Goal: Task Accomplishment & Management: Use online tool/utility

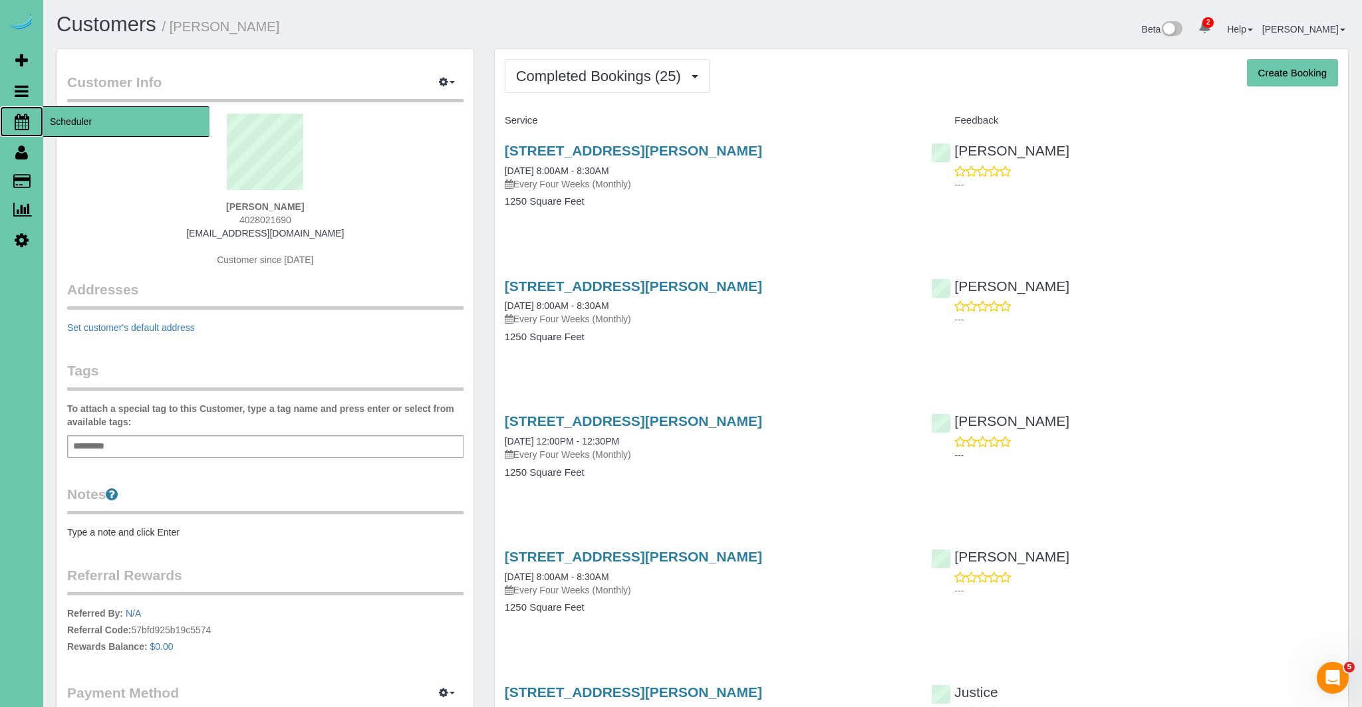
click at [19, 121] on icon at bounding box center [22, 122] width 15 height 16
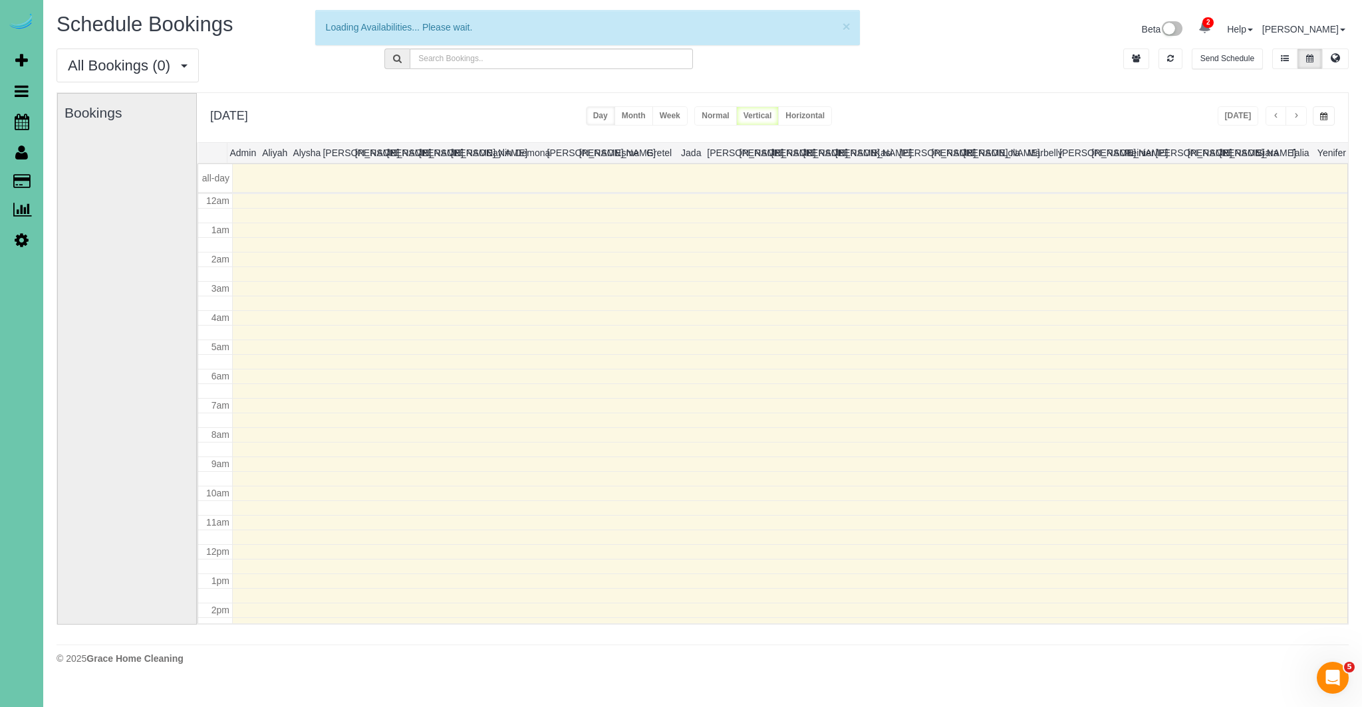
scroll to position [176, 0]
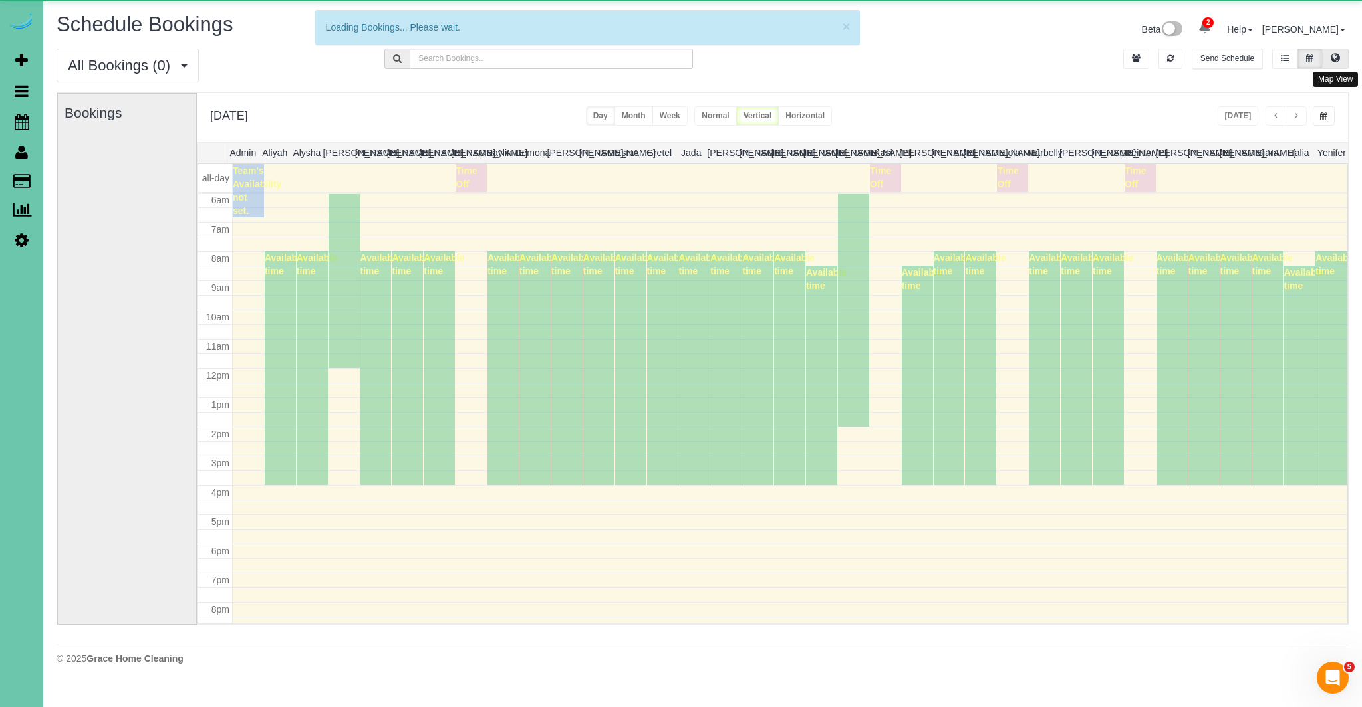
click at [1339, 62] on icon at bounding box center [1334, 58] width 9 height 8
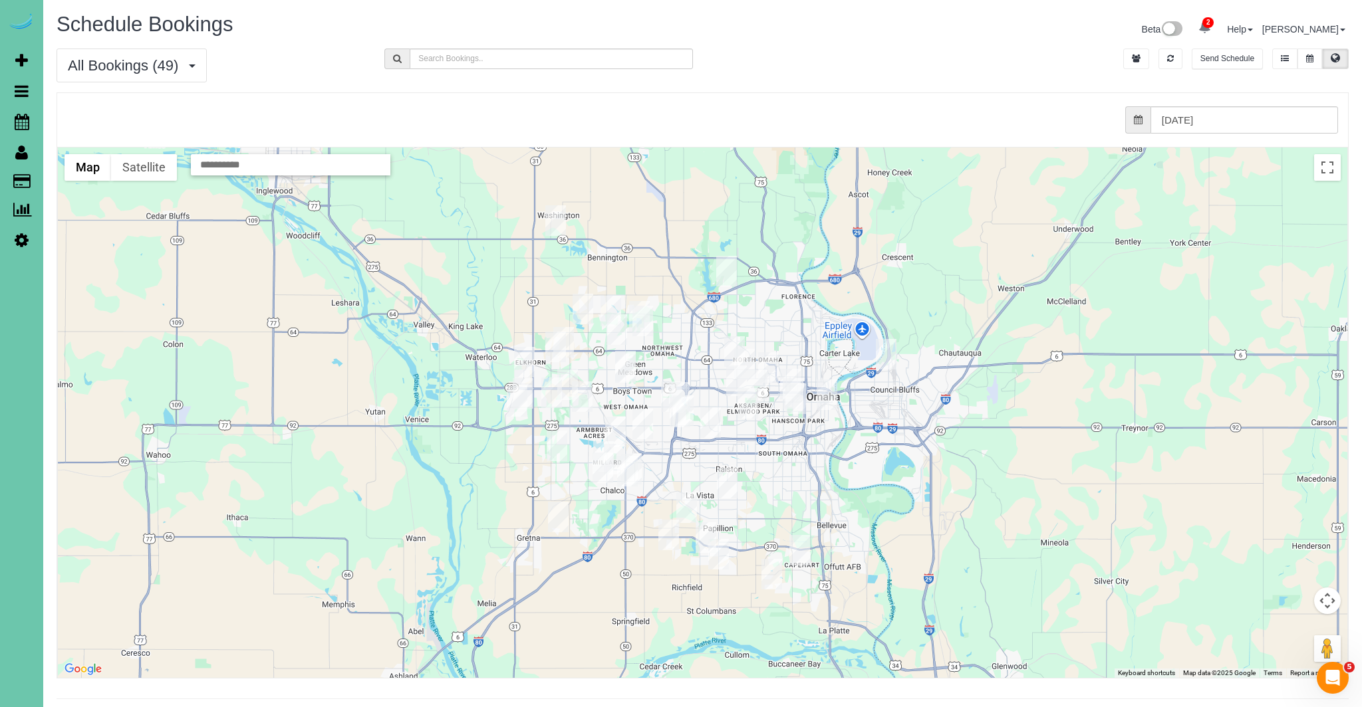
click at [727, 489] on img "09/15/2025 8:00AM - Wayne (Elizabeth) Vaughn - 7727 Rosewood Lane Court, La Vis…" at bounding box center [727, 483] width 21 height 31
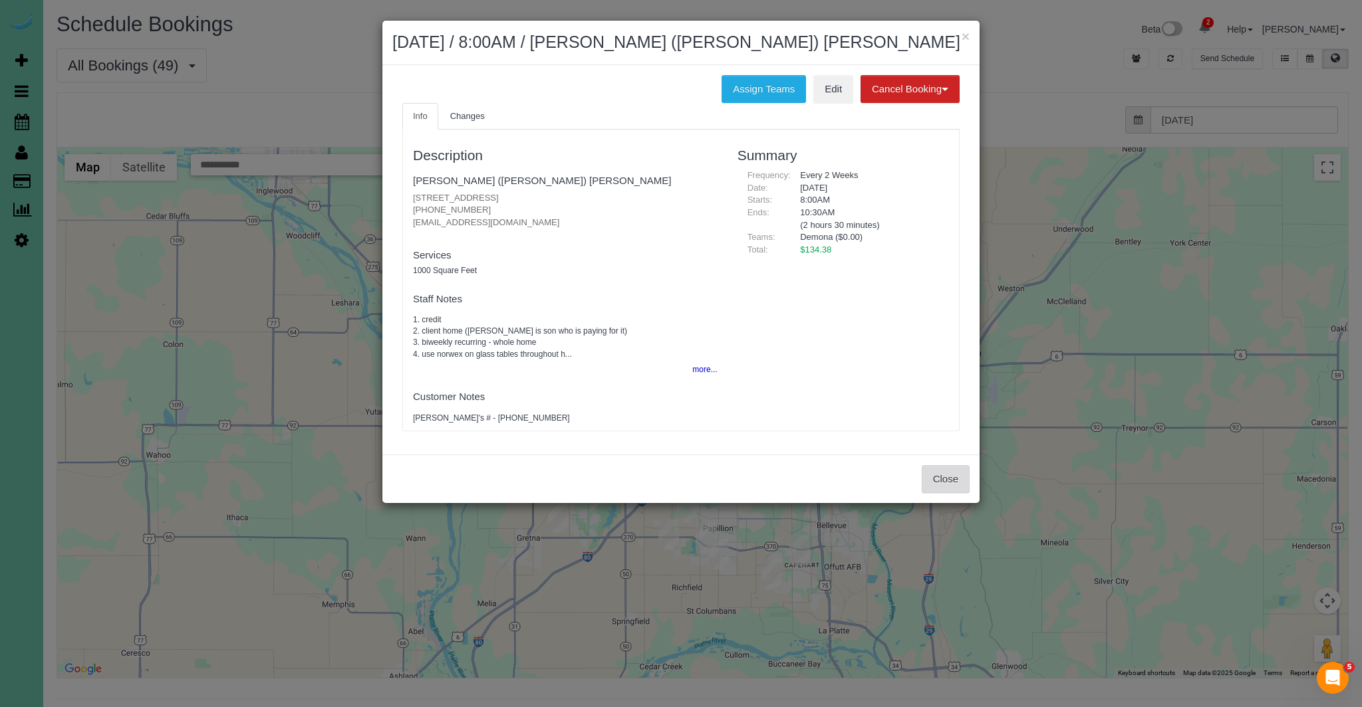
click at [957, 491] on button "Close" at bounding box center [945, 479] width 48 height 28
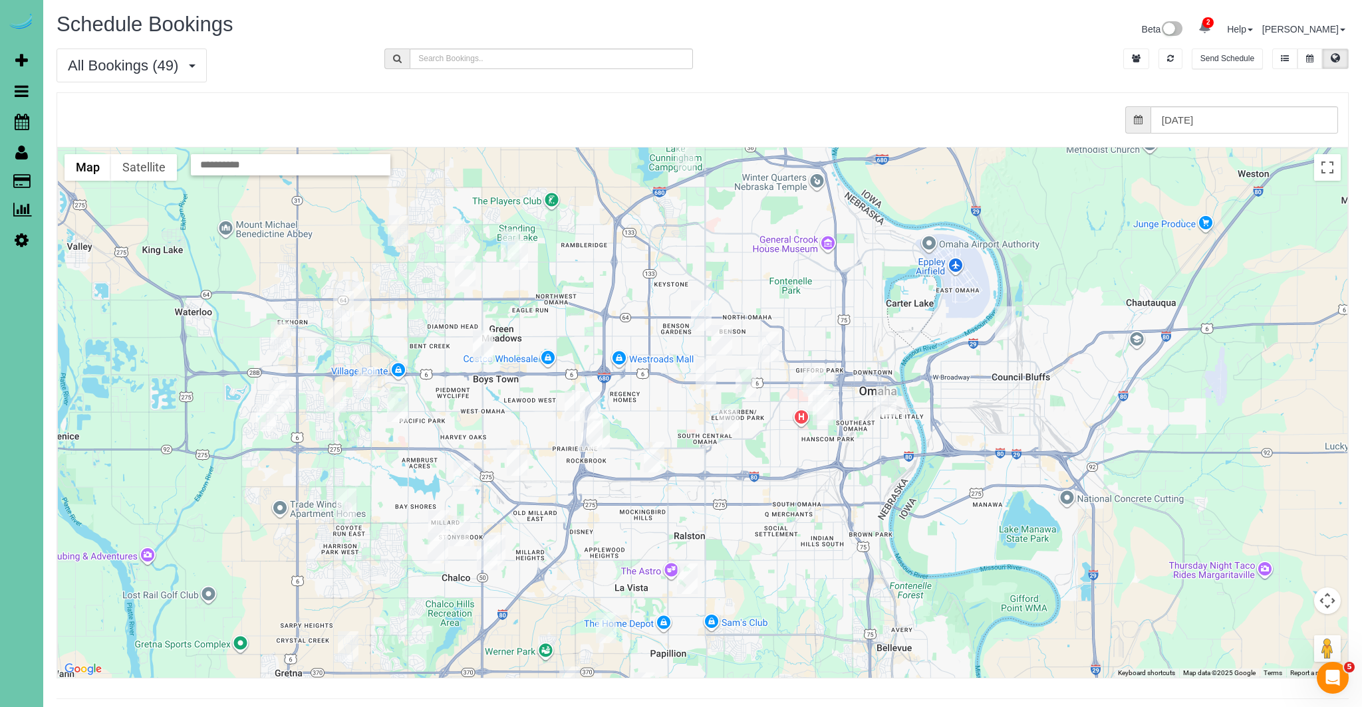
click at [574, 404] on img "09/15/2025 12:30PM - Lou Lukas - 11348 Pine Street, Omaha, NE 68144" at bounding box center [574, 406] width 21 height 31
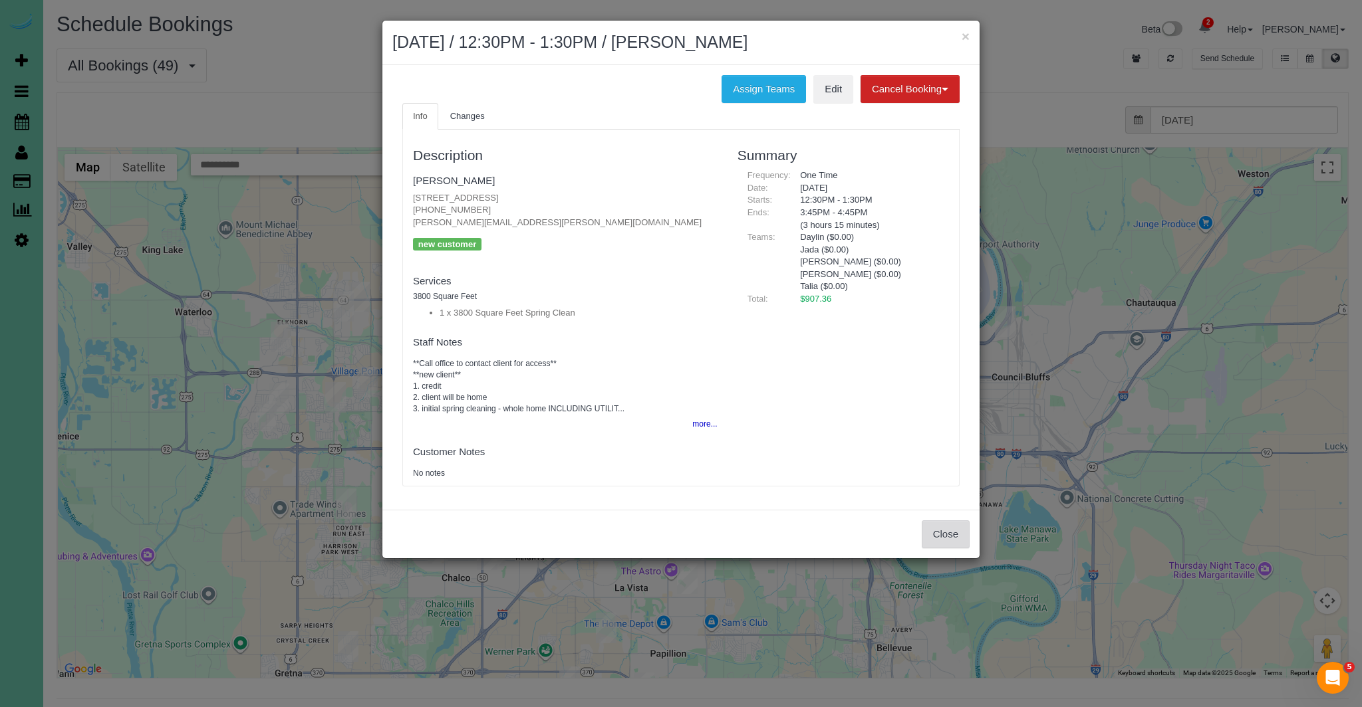
click at [950, 531] on button "Close" at bounding box center [945, 535] width 48 height 28
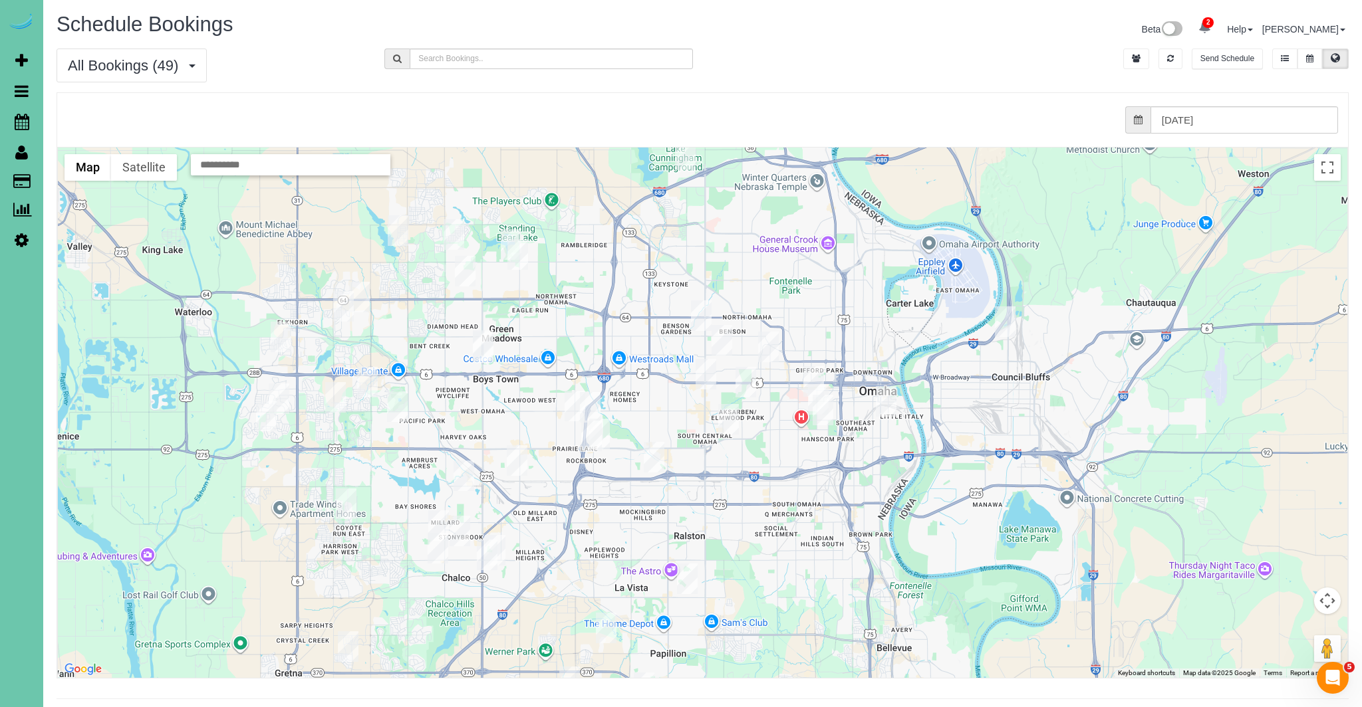
click at [592, 408] on img "09/15/2025 12:00PM - Amy & Dan Swanson - 1529 South 109th Street, Omaha, NE 681…" at bounding box center [590, 407] width 21 height 31
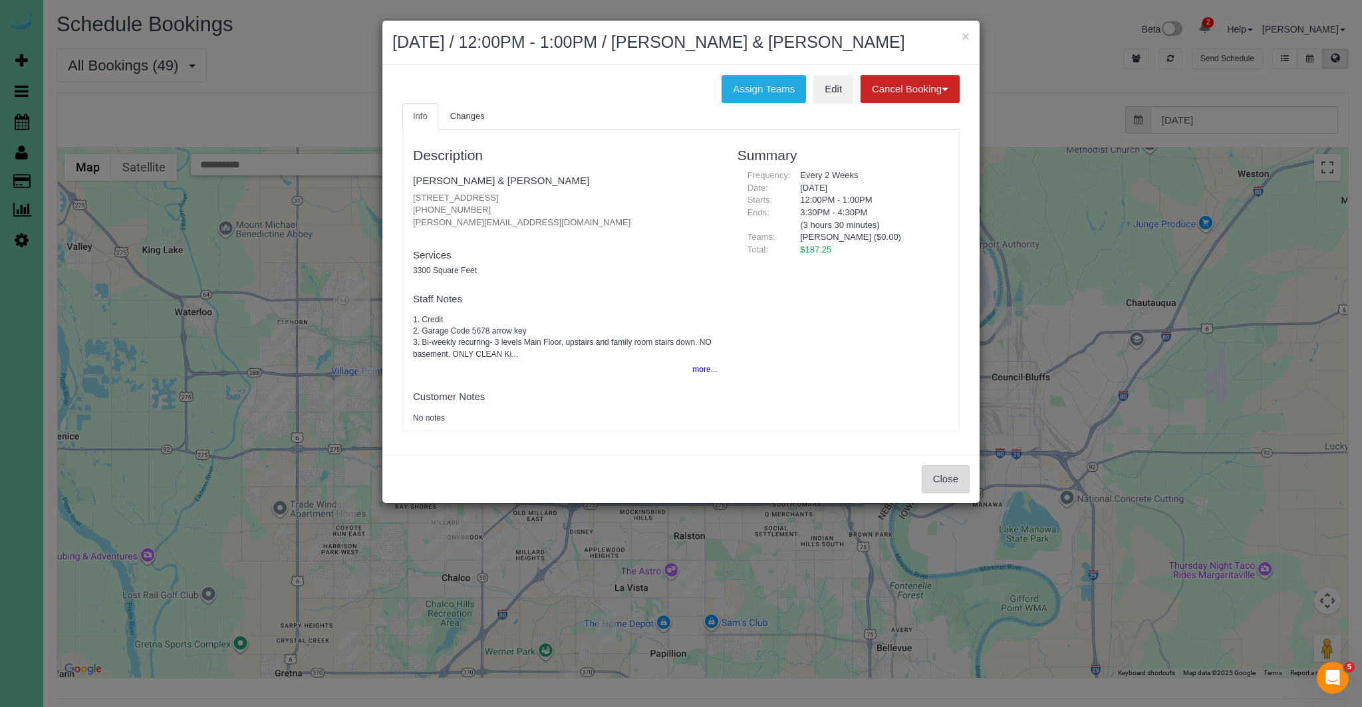
click at [945, 489] on button "Close" at bounding box center [945, 479] width 48 height 28
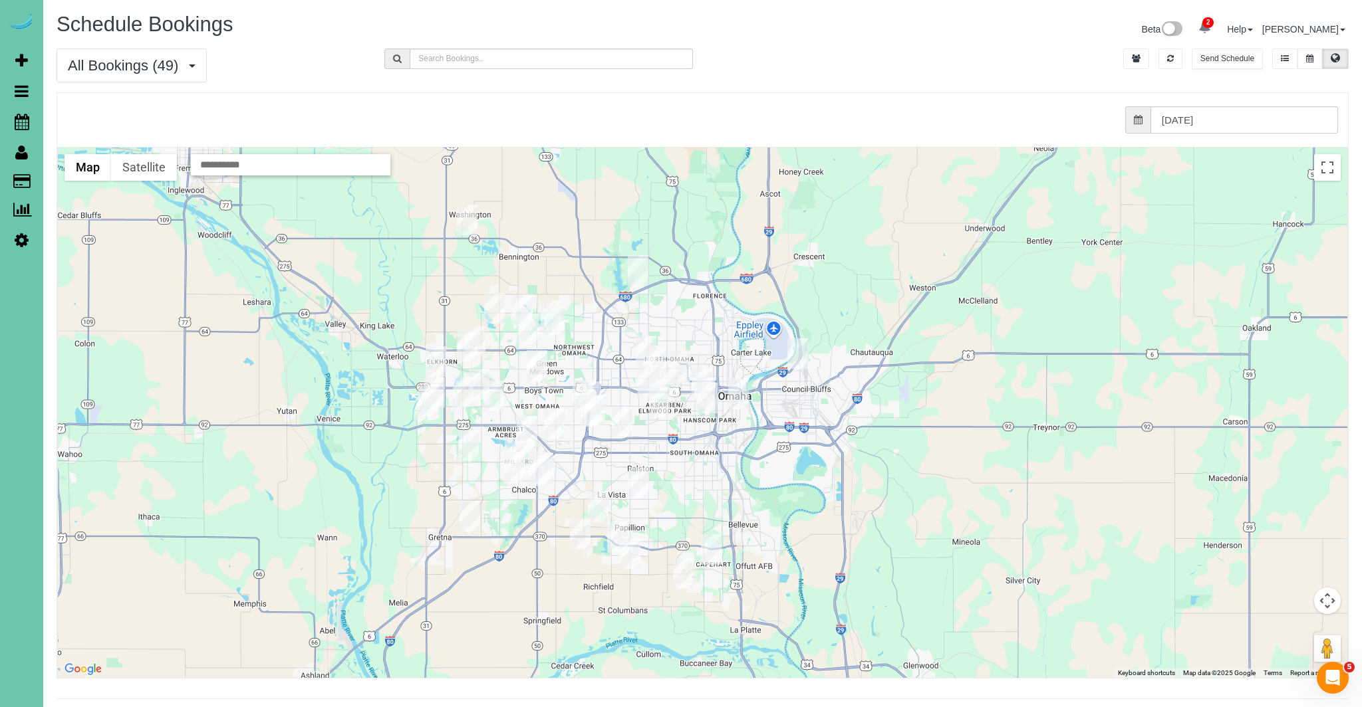
click at [581, 394] on img "09/15/2025 12:00PM - Amy & Dan Swanson - 1529 South 109th Street, Omaha, NE 681…" at bounding box center [590, 397] width 21 height 31
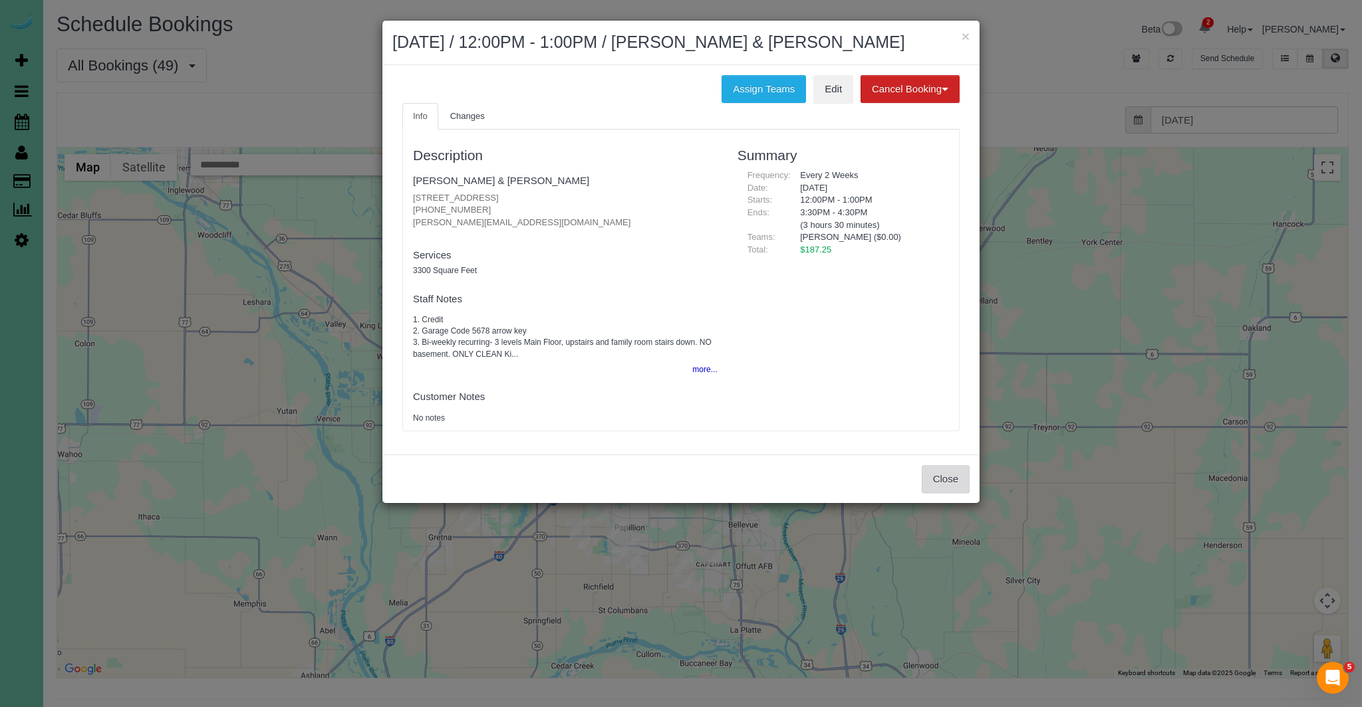
click at [956, 476] on button "Close" at bounding box center [945, 479] width 48 height 28
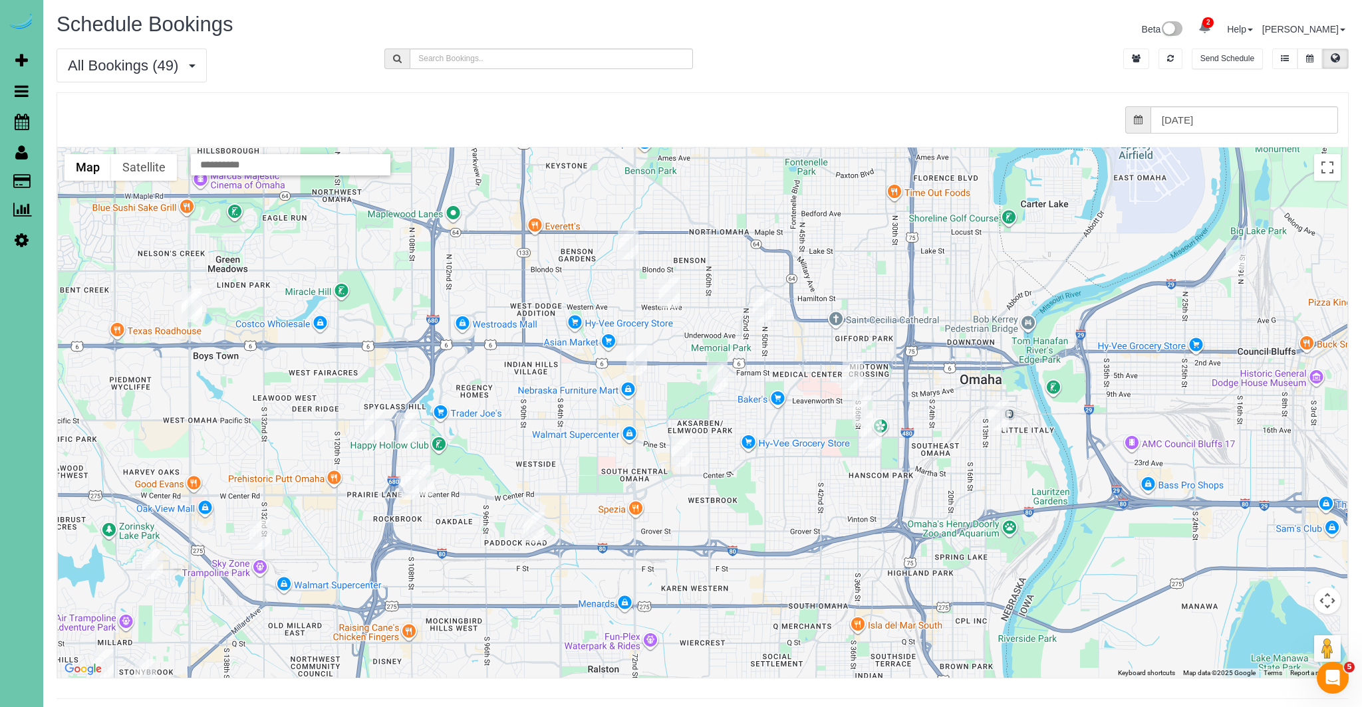
drag, startPoint x: 657, startPoint y: 443, endPoint x: 1589, endPoint y: 659, distance: 956.7
click at [1361, 659] on html "2 Beta Your Notifications You have 0 alerts × You have 2 to charge for 09/12/20…" at bounding box center [681, 353] width 1362 height 707
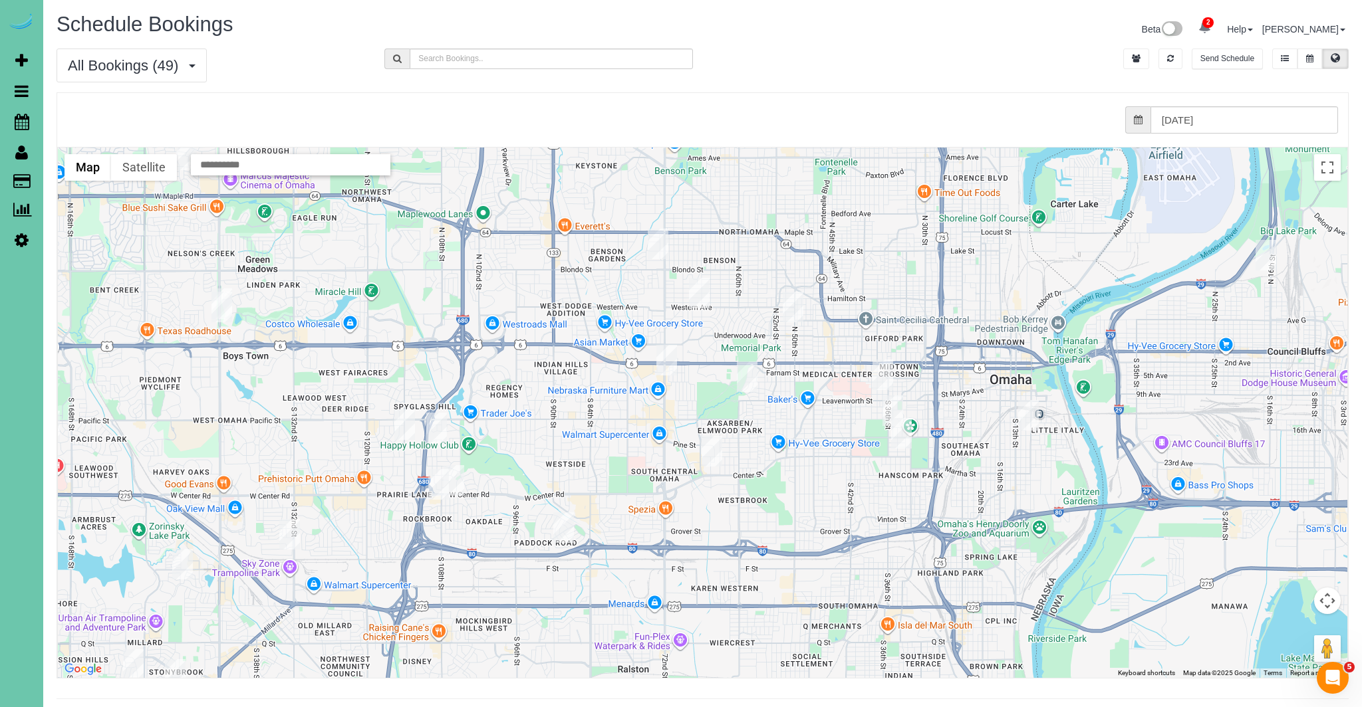
click at [404, 426] on img "09/15/2025 12:30PM - Lou Lukas - 11348 Pine Street, Omaha, NE 68144" at bounding box center [404, 425] width 21 height 31
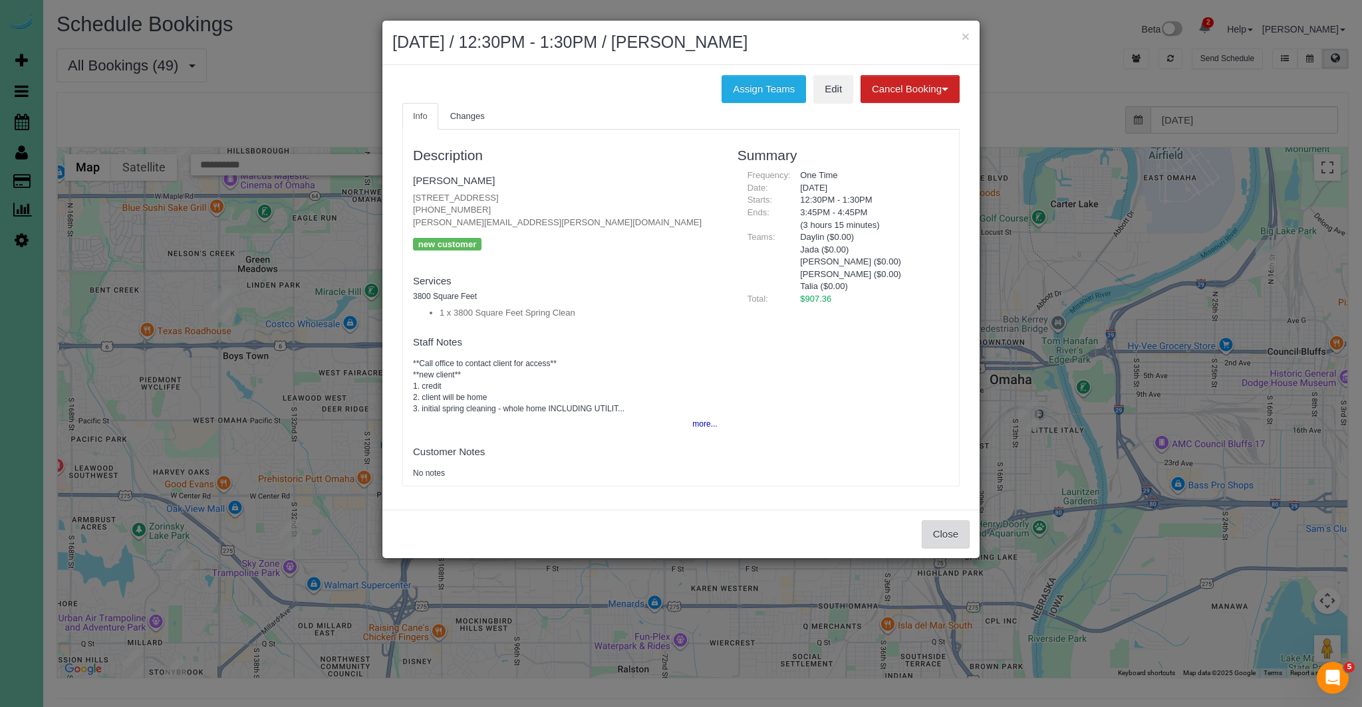
click at [945, 531] on button "Close" at bounding box center [945, 535] width 48 height 28
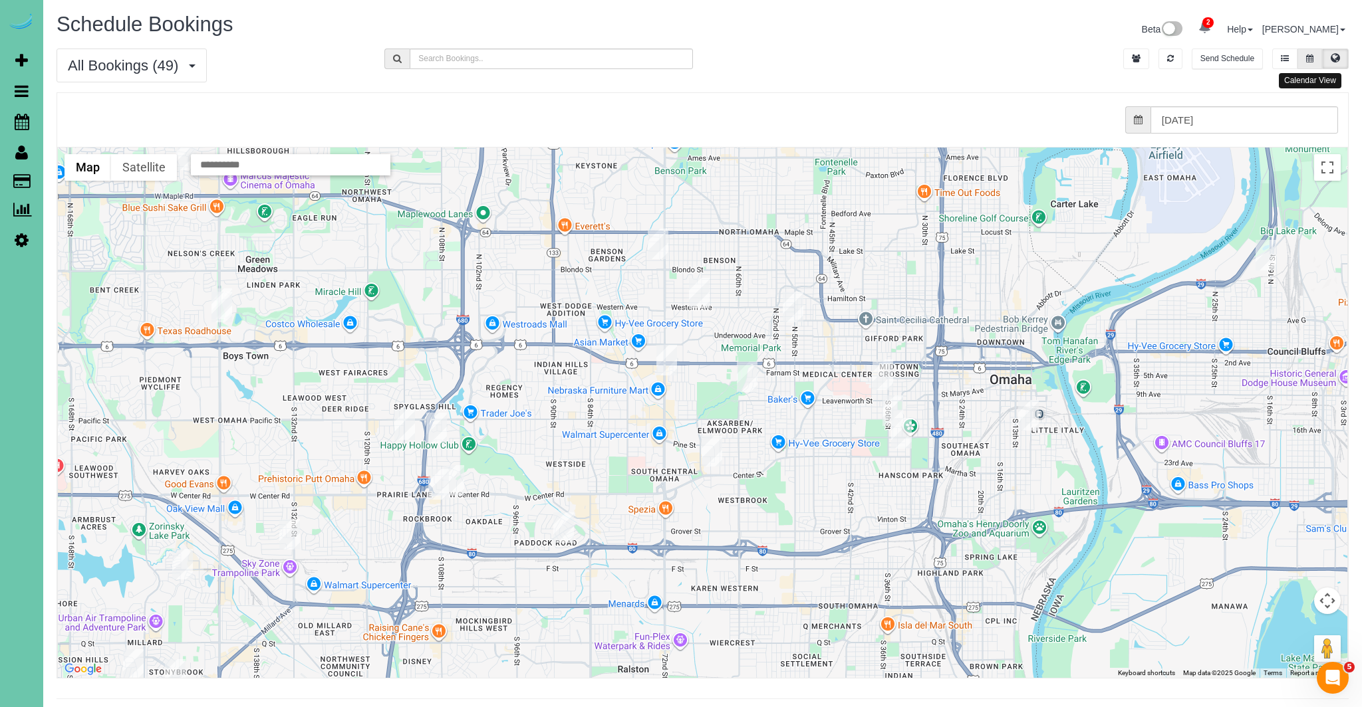
click at [1316, 65] on button at bounding box center [1309, 59] width 25 height 21
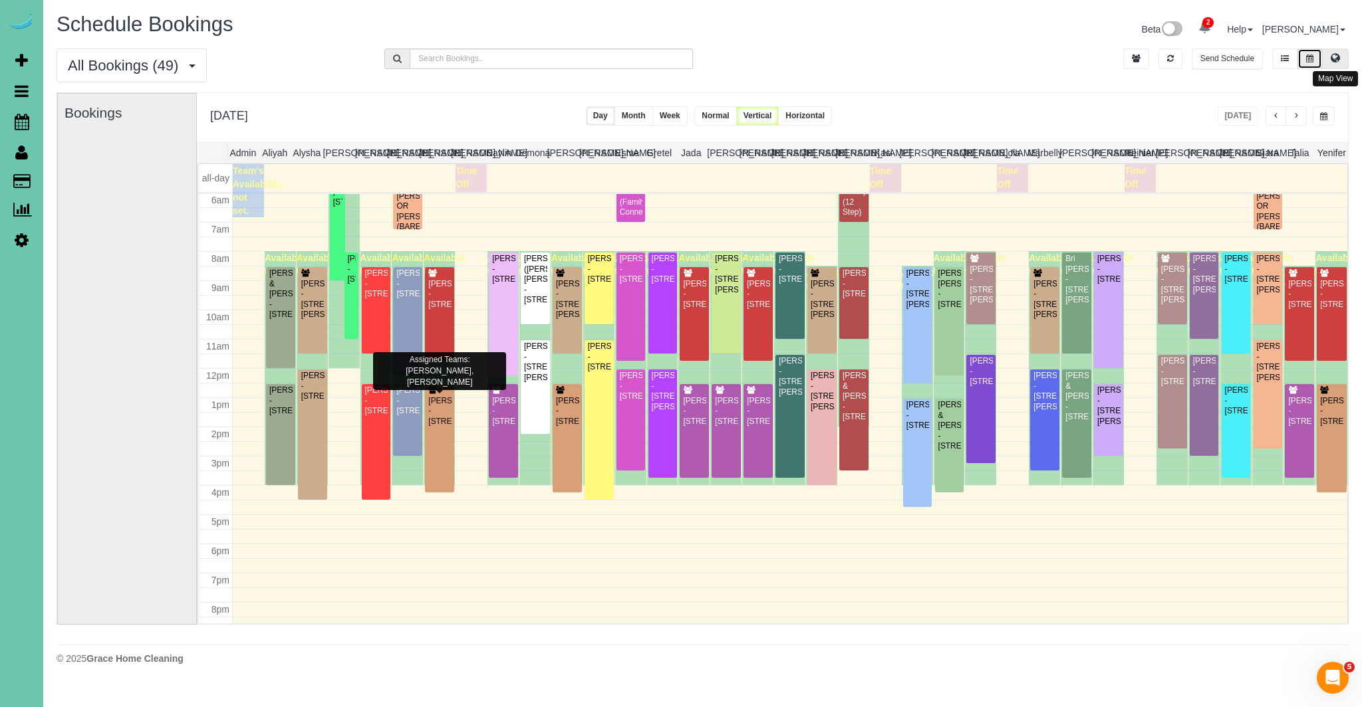
click at [1340, 57] on button at bounding box center [1335, 59] width 27 height 21
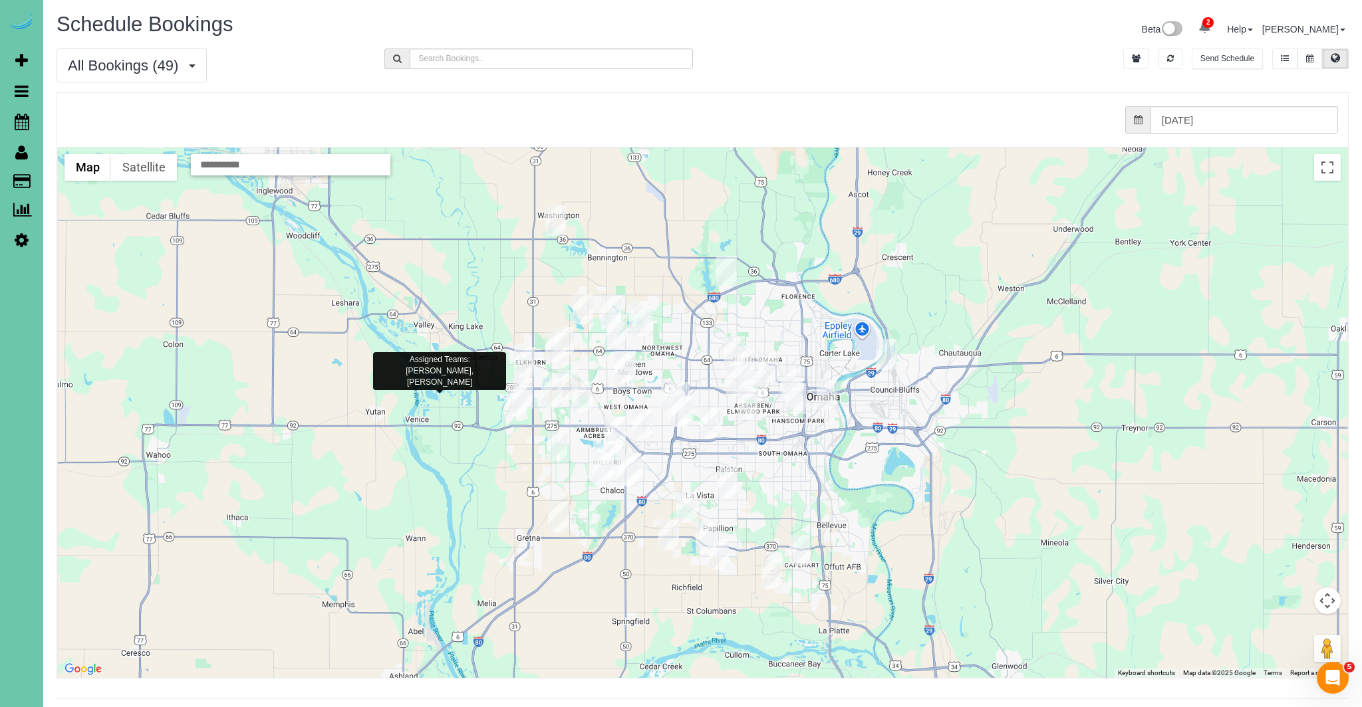
click at [735, 261] on img "09/15/2025 11:00AM - Tyler Stokes - 7811 Howell St, Omaha, NE 68122" at bounding box center [726, 271] width 21 height 31
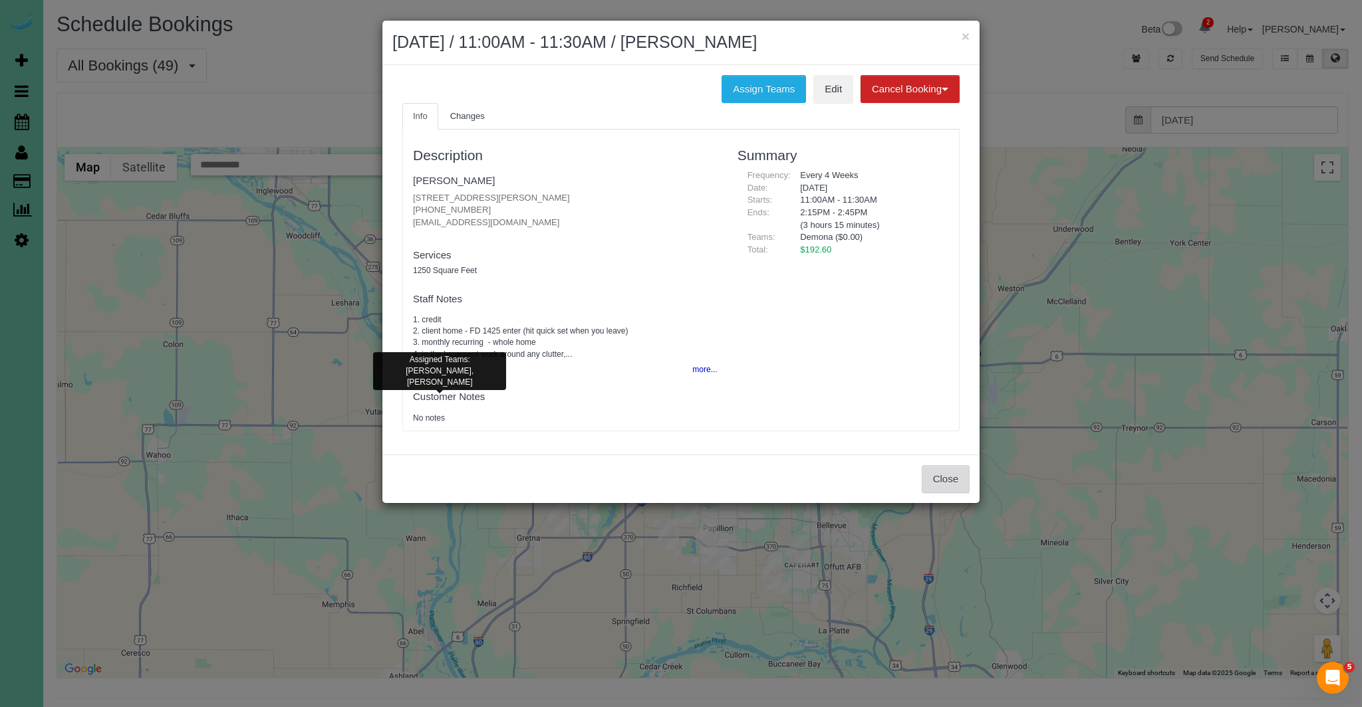
click at [958, 478] on button "Close" at bounding box center [945, 479] width 48 height 28
